Goal: Information Seeking & Learning: Find specific fact

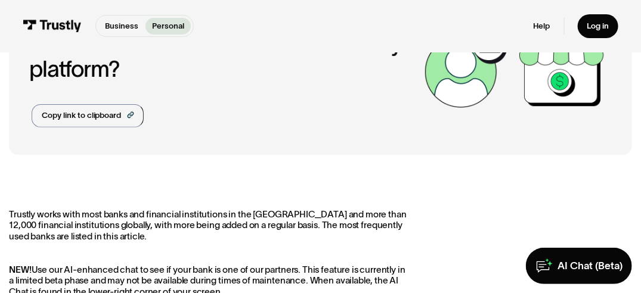
scroll to position [60, 0]
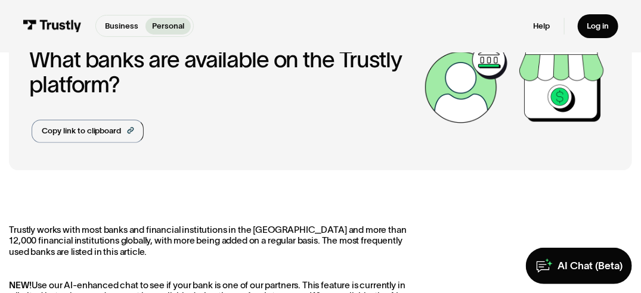
drag, startPoint x: 286, startPoint y: 192, endPoint x: 232, endPoint y: 191, distance: 54.3
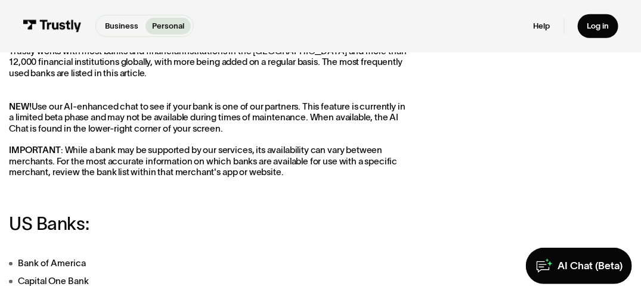
scroll to position [298, 0]
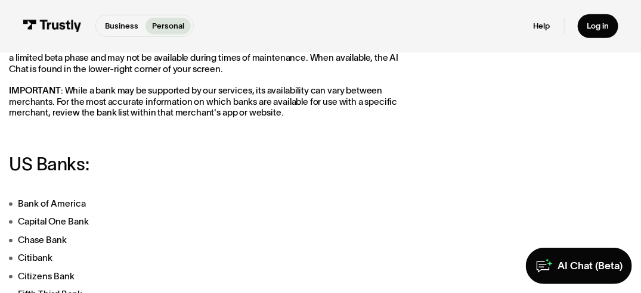
click at [257, 169] on h3 "US Banks:" at bounding box center [209, 164] width 400 height 20
click at [240, 164] on h3 "US Banks:" at bounding box center [209, 164] width 400 height 20
drag, startPoint x: 192, startPoint y: 156, endPoint x: 139, endPoint y: 131, distance: 58.9
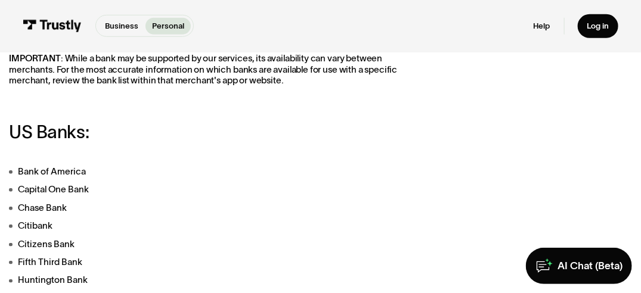
scroll to position [358, 0]
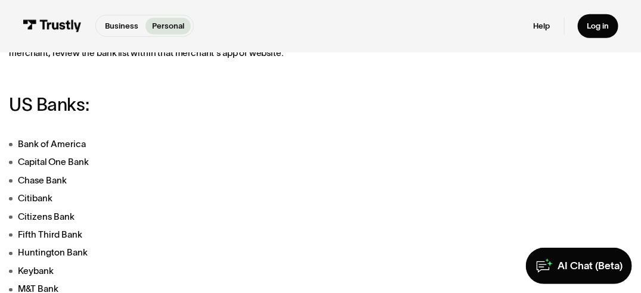
drag, startPoint x: 290, startPoint y: 167, endPoint x: 229, endPoint y: 168, distance: 60.2
click at [229, 168] on li "Capital One Bank" at bounding box center [209, 163] width 400 height 14
drag, startPoint x: 229, startPoint y: 168, endPoint x: 185, endPoint y: 161, distance: 44.7
click at [185, 161] on li "Capital One Bank" at bounding box center [209, 163] width 400 height 14
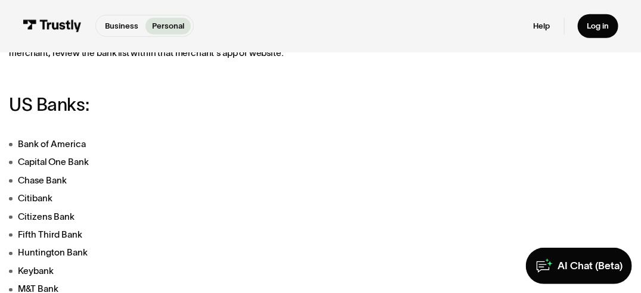
click at [172, 157] on li "Capital One Bank" at bounding box center [209, 163] width 400 height 14
drag, startPoint x: 172, startPoint y: 157, endPoint x: 159, endPoint y: 153, distance: 13.0
click at [147, 145] on li "Bank of America" at bounding box center [209, 145] width 400 height 14
drag, startPoint x: 147, startPoint y: 145, endPoint x: 140, endPoint y: 142, distance: 7.5
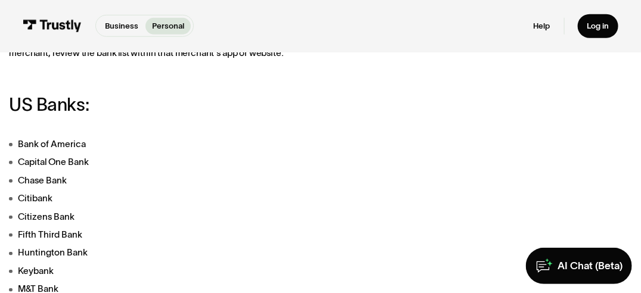
click at [140, 142] on li "Bank of America" at bounding box center [209, 145] width 400 height 14
drag, startPoint x: 139, startPoint y: 142, endPoint x: 133, endPoint y: 138, distance: 7.8
drag, startPoint x: 133, startPoint y: 138, endPoint x: 118, endPoint y: 133, distance: 15.6
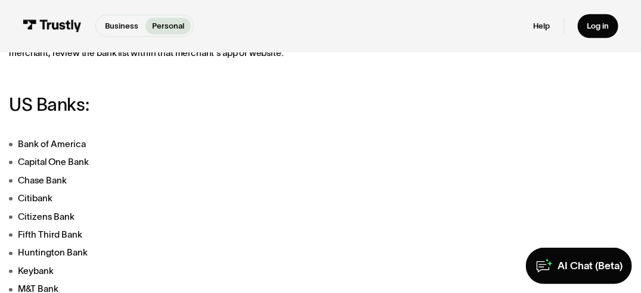
click at [266, 151] on li "Bank of America" at bounding box center [209, 145] width 400 height 14
drag, startPoint x: 252, startPoint y: 133, endPoint x: 219, endPoint y: 136, distance: 32.9
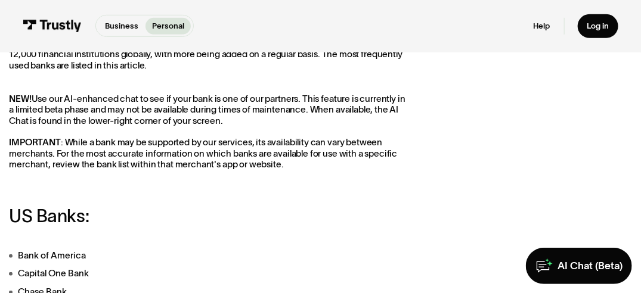
scroll to position [179, 0]
